Goal: Information Seeking & Learning: Learn about a topic

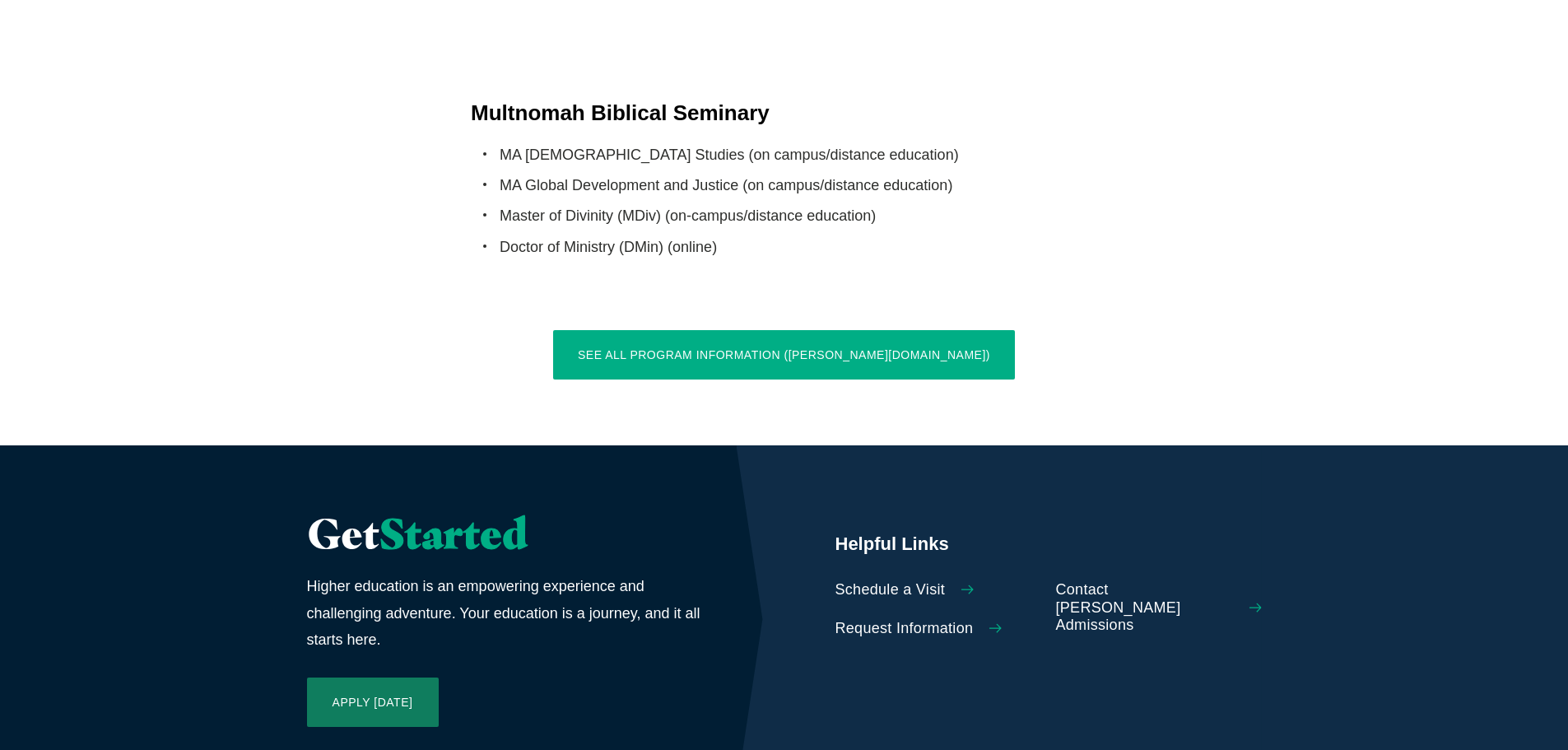
scroll to position [3377, 0]
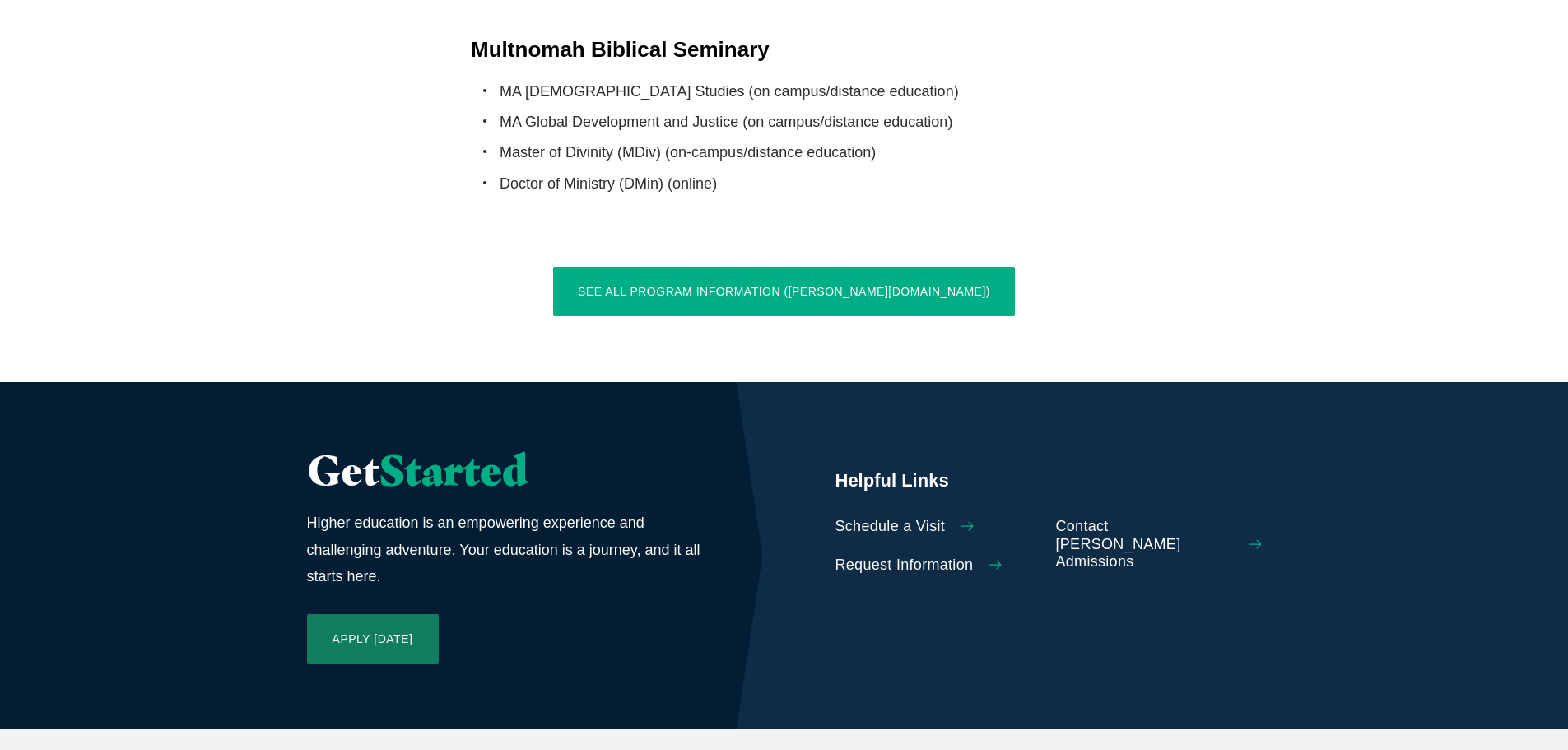
click at [715, 266] on link "See All Program Information ([PERSON_NAME][DOMAIN_NAME])" at bounding box center [784, 291] width 462 height 49
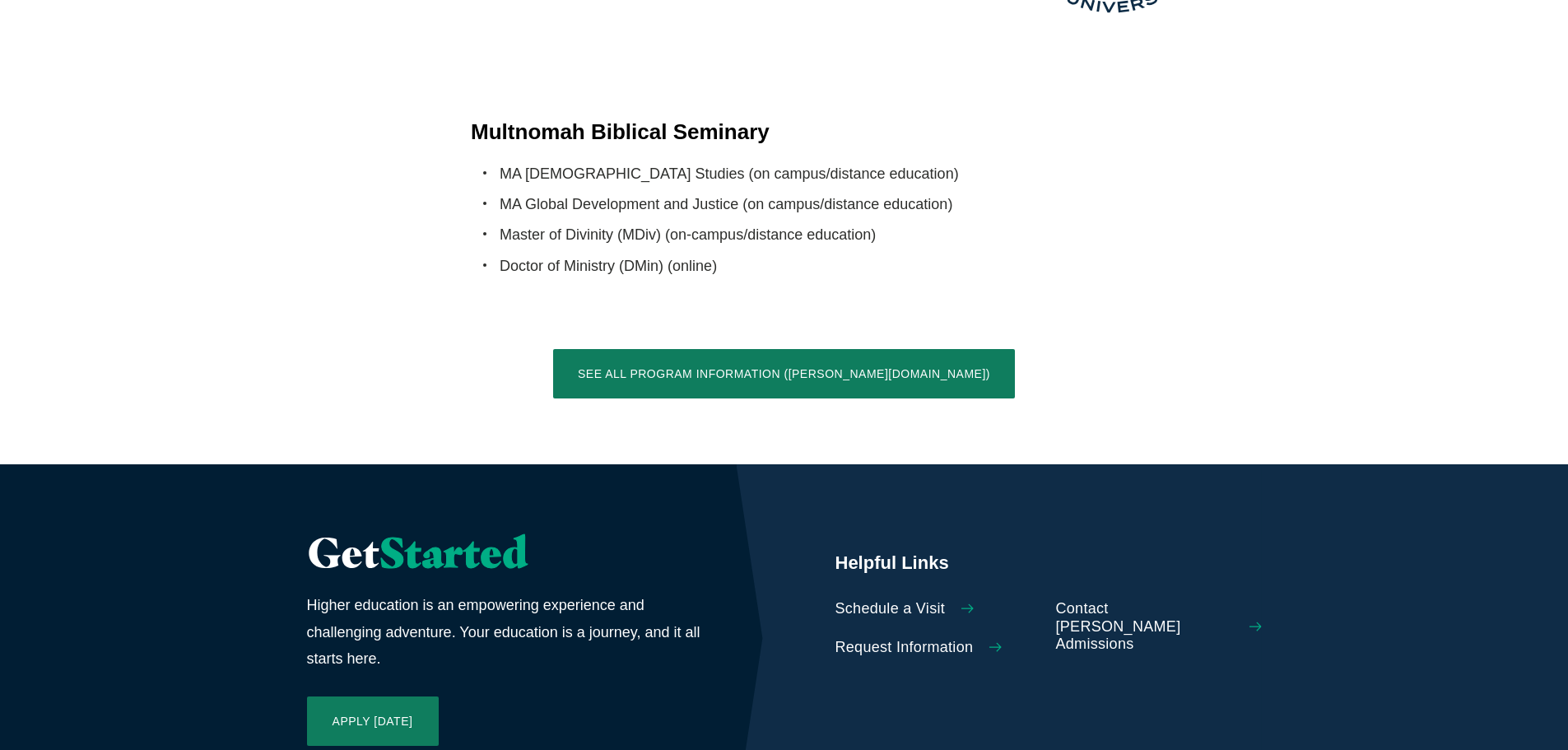
scroll to position [3871, 0]
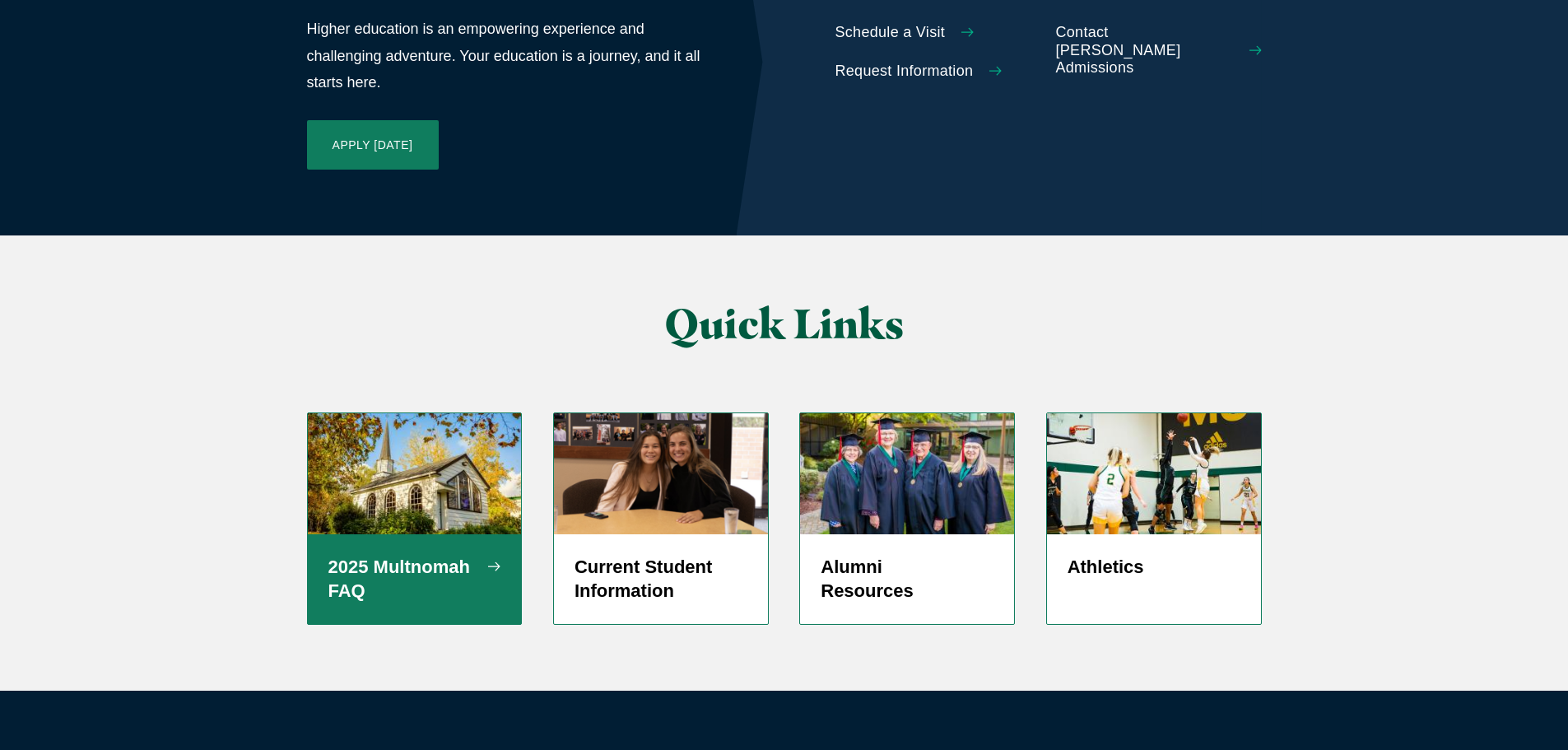
click at [431, 555] on h5 "2025 Multnomah FAQ" at bounding box center [414, 580] width 173 height 49
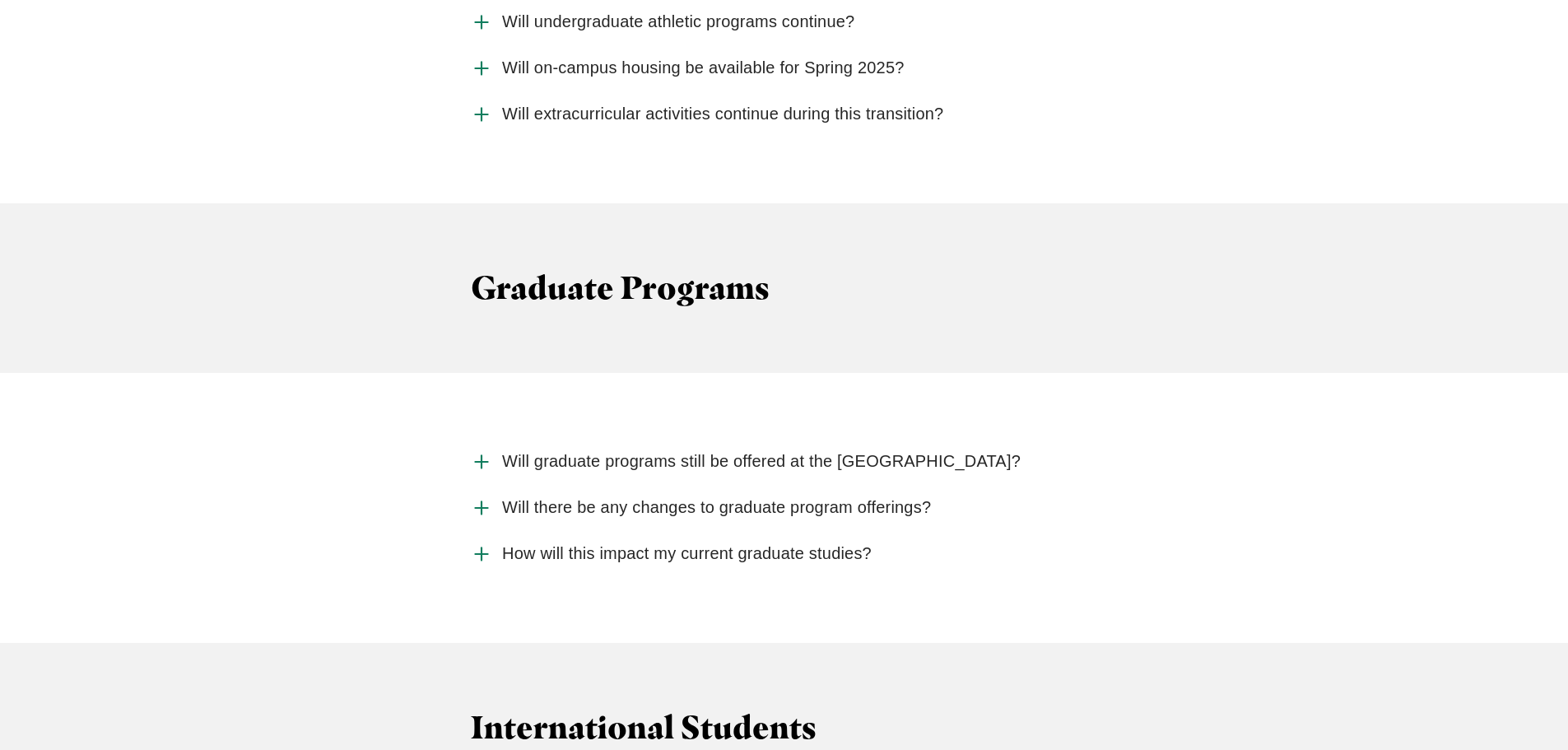
scroll to position [2635, 0]
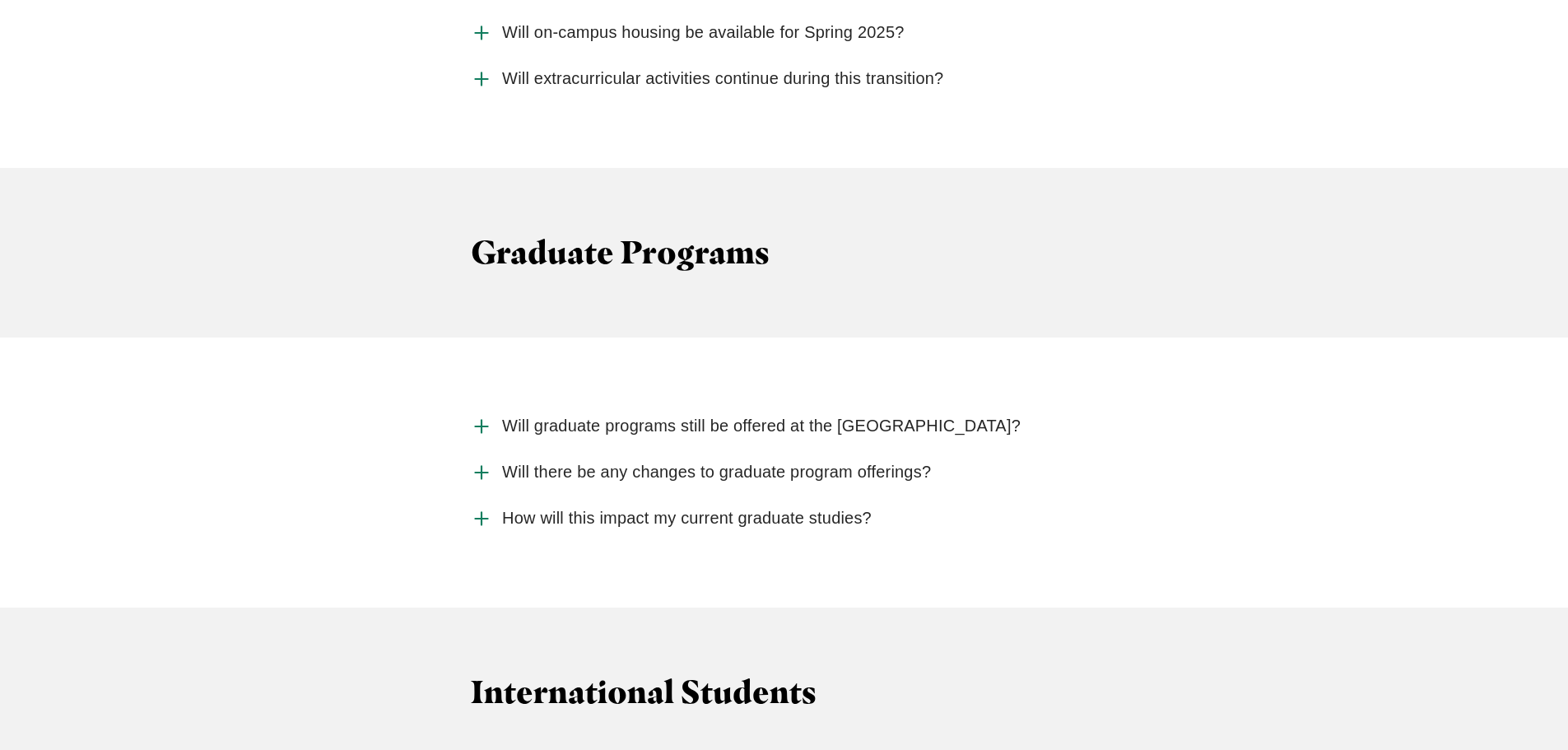
drag, startPoint x: 497, startPoint y: 593, endPoint x: 286, endPoint y: 558, distance: 213.9
click at [286, 607] on div "International Students" at bounding box center [784, 692] width 1568 height 170
